Goal: Task Accomplishment & Management: Manage account settings

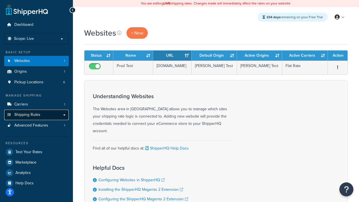
click at [33, 116] on span "Shipping Rules" at bounding box center [27, 115] width 26 height 5
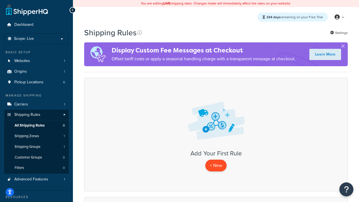
click at [220, 165] on p "+ New" at bounding box center [215, 166] width 21 height 12
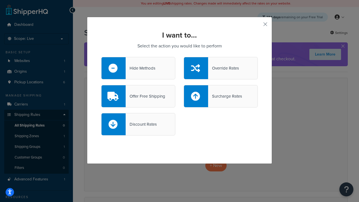
click at [207, 72] on div at bounding box center [196, 68] width 24 height 22
click at [0, 0] on input "Override Rates" at bounding box center [0, 0] width 0 height 0
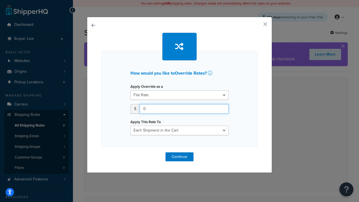
drag, startPoint x: 167, startPoint y: 113, endPoint x: 92, endPoint y: 111, distance: 75.5
click at [92, 111] on div "How would you like to Override Rates ? Apply Override as a Flat Rate Percentage…" at bounding box center [179, 95] width 185 height 156
type input "5"
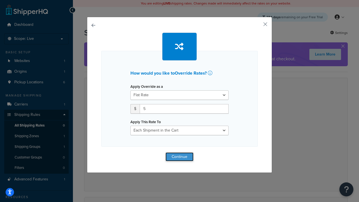
click at [180, 156] on button "Continue" at bounding box center [180, 156] width 28 height 9
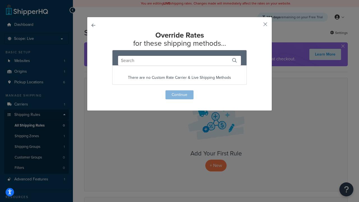
click at [181, 98] on div "Override Rates for these shipping methods... There are no Custom Rate Carrier &…" at bounding box center [179, 65] width 157 height 68
click at [258, 26] on button "button" at bounding box center [257, 26] width 1 height 1
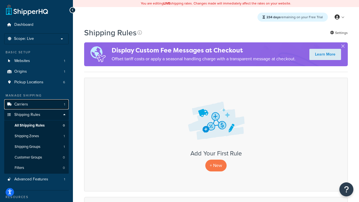
click at [27, 106] on span "Carriers" at bounding box center [21, 104] width 14 height 5
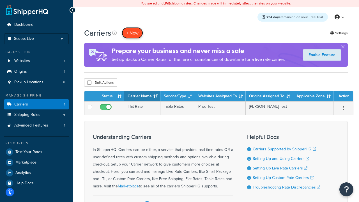
click at [141, 33] on button "+ New" at bounding box center [132, 33] width 21 height 12
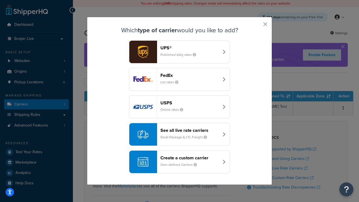
click at [182, 76] on header "FedEx" at bounding box center [190, 75] width 59 height 5
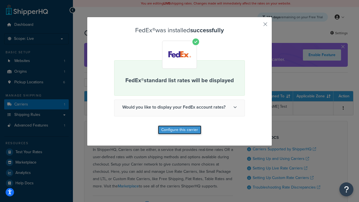
click at [178, 129] on button "Configure this carrier" at bounding box center [180, 129] width 44 height 9
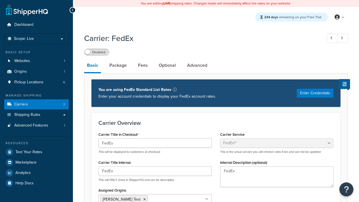
select select "fedEx"
select select "REGULAR_PICKUP"
select select "YOUR_PACKAGING"
click at [101, 50] on label "Disabled" at bounding box center [96, 52] width 25 height 7
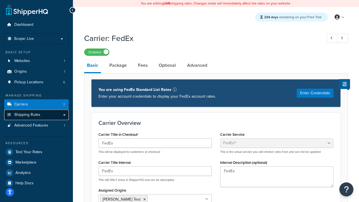
click at [39, 115] on span "Shipping Rules" at bounding box center [27, 115] width 26 height 5
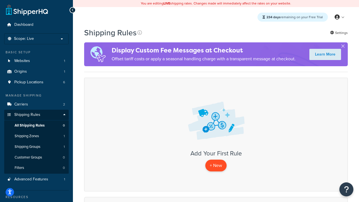
click at [218, 167] on p "+ New" at bounding box center [215, 166] width 21 height 12
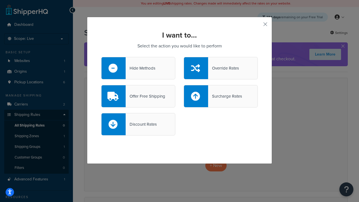
click at [235, 64] on div "Override Rates" at bounding box center [221, 68] width 74 height 22
click at [0, 0] on input "Override Rates" at bounding box center [0, 0] width 0 height 0
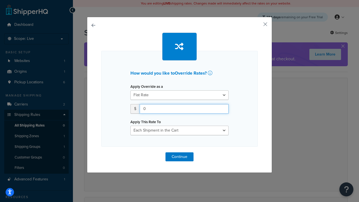
drag, startPoint x: 153, startPoint y: 109, endPoint x: 106, endPoint y: 111, distance: 47.2
click at [106, 111] on div "How would you like to Override Rates ? Apply Override as a Flat Rate Percentage…" at bounding box center [179, 99] width 157 height 96
type input "5"
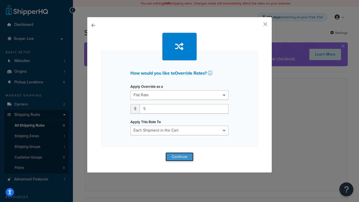
click at [188, 156] on button "Continue" at bounding box center [180, 156] width 28 height 9
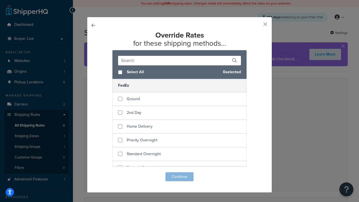
click at [130, 69] on span "Select All" at bounding box center [173, 72] width 92 height 8
checkbox input "true"
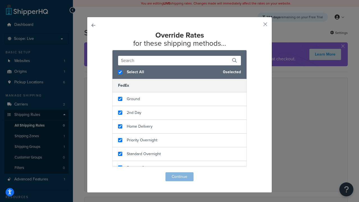
checkbox input "true"
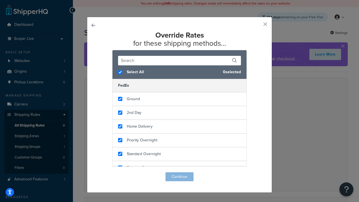
checkbox input "true"
click at [180, 177] on button "Continue" at bounding box center [180, 176] width 28 height 9
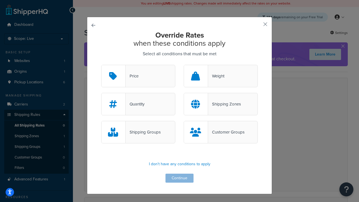
click at [215, 81] on div "Weight" at bounding box center [221, 76] width 74 height 22
click at [0, 0] on input "Weight" at bounding box center [0, 0] width 0 height 0
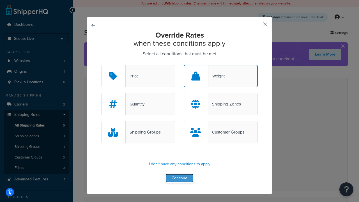
click at [184, 174] on button "Continue" at bounding box center [180, 178] width 28 height 9
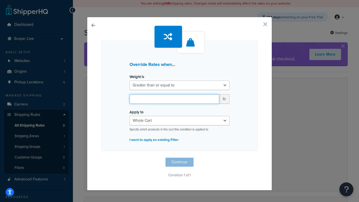
click at [145, 98] on input "number" at bounding box center [175, 99] width 90 height 10
type input "2"
click at [181, 163] on button "Continue" at bounding box center [180, 162] width 28 height 9
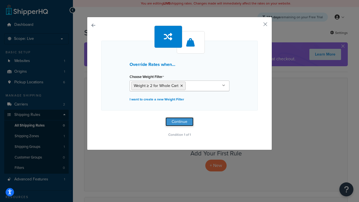
click at [179, 120] on button "Continue" at bounding box center [180, 121] width 28 height 9
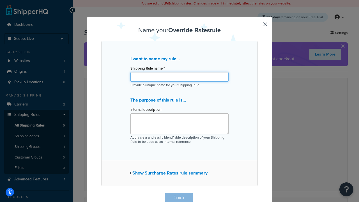
click at [182, 77] on input "Shipping Rule name *" at bounding box center [180, 77] width 98 height 10
type input "ffff"
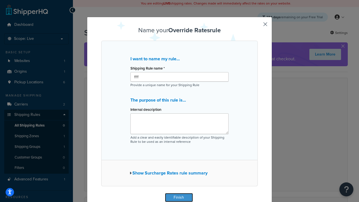
click at [177, 197] on button "Finish" at bounding box center [179, 197] width 28 height 9
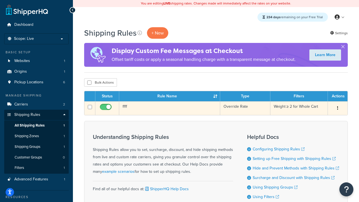
click at [338, 109] on icon "button" at bounding box center [337, 108] width 1 height 4
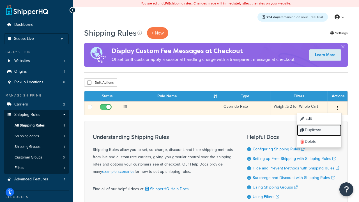
click at [321, 129] on link "Duplicate" at bounding box center [319, 131] width 44 height 12
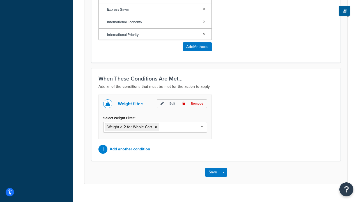
scroll to position [445, 0]
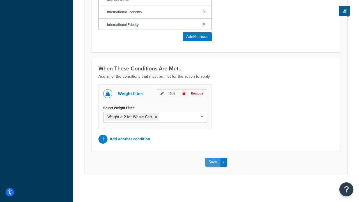
click at [212, 162] on button "Save" at bounding box center [212, 162] width 15 height 9
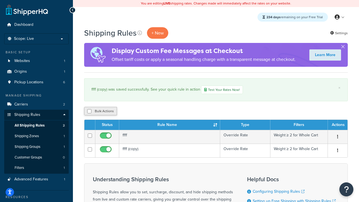
click at [101, 111] on button "Bulk Actions" at bounding box center [100, 111] width 33 height 8
checkbox input "true"
click at [129, 111] on button "Duplicate" at bounding box center [129, 111] width 24 height 8
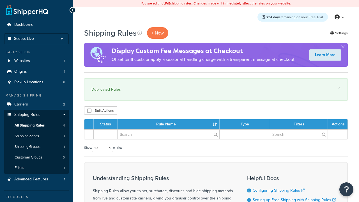
click at [130, 110] on div "Bulk Actions Duplicate Delete" at bounding box center [216, 110] width 264 height 8
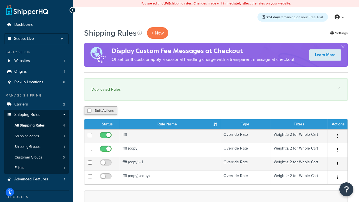
click at [104, 113] on button "Bulk Actions" at bounding box center [100, 110] width 33 height 8
checkbox input "true"
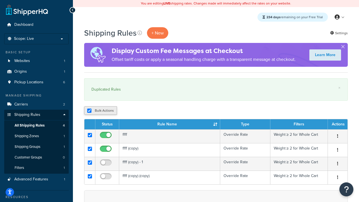
checkbox input "true"
click at [136, 111] on button "Duplicate" at bounding box center [129, 110] width 24 height 8
